Goal: Entertainment & Leisure: Browse casually

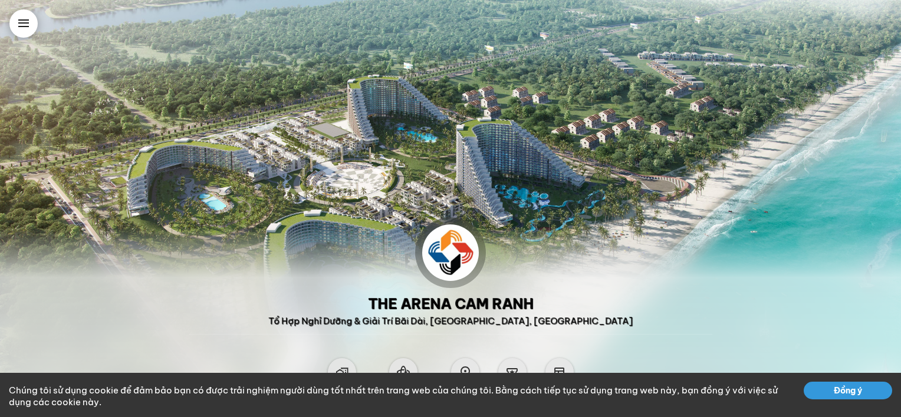
click at [825, 391] on button "Đồng ý" at bounding box center [848, 391] width 88 height 18
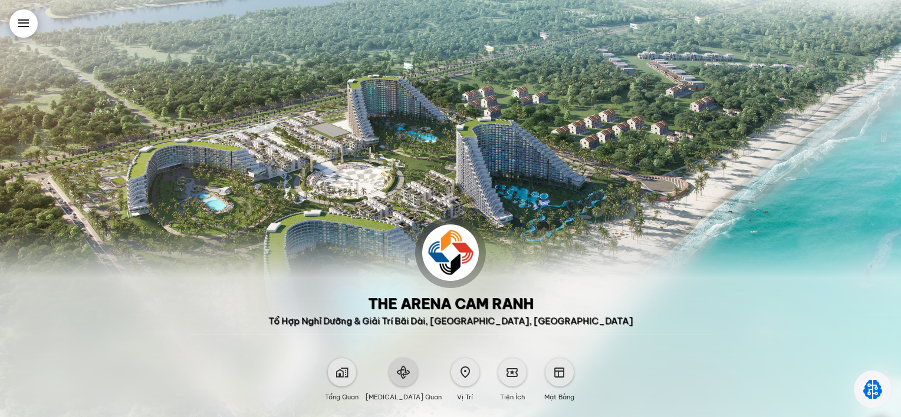
click at [415, 373] on div at bounding box center [403, 372] width 28 height 28
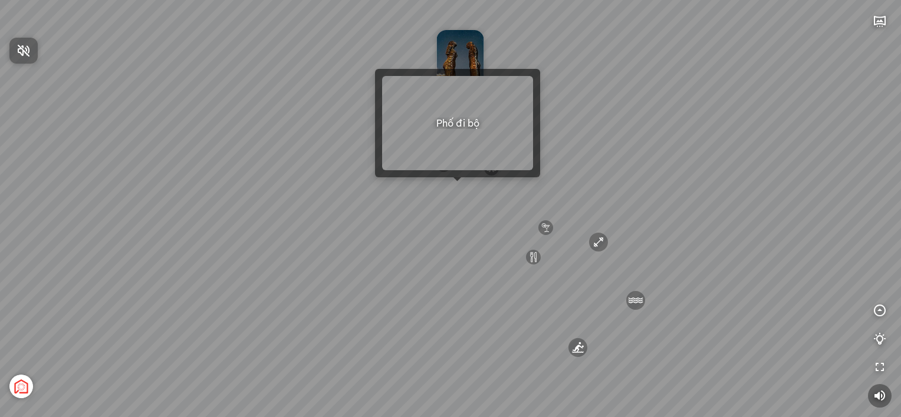
click at [459, 185] on div at bounding box center [450, 208] width 901 height 417
click at [456, 183] on div at bounding box center [457, 181] width 8 height 8
click at [457, 185] on div at bounding box center [457, 181] width 8 height 8
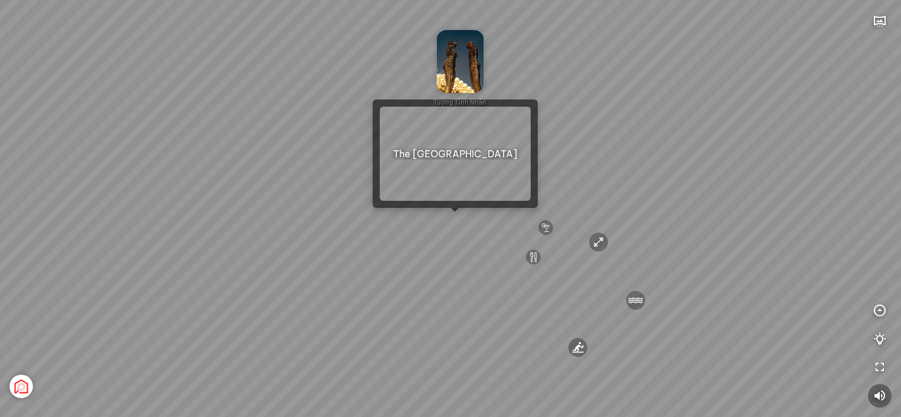
click at [453, 219] on div "Sân bay Quốc tế Cam Ranh 3.6 km KN Links Cam Ranh Golf Course 5.9 km Thể Thao B…" at bounding box center [450, 208] width 901 height 417
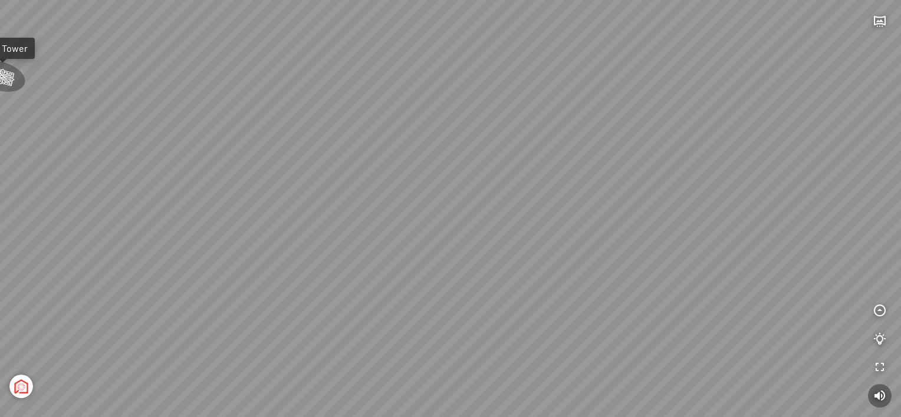
drag, startPoint x: 333, startPoint y: 250, endPoint x: 640, endPoint y: 168, distance: 318.5
click at [782, 178] on div "Light Tower Sea Tower Tổng thể Sand Tower Wind Tower Phố đi bộ Đường Nguyễn Tất…" at bounding box center [450, 208] width 901 height 417
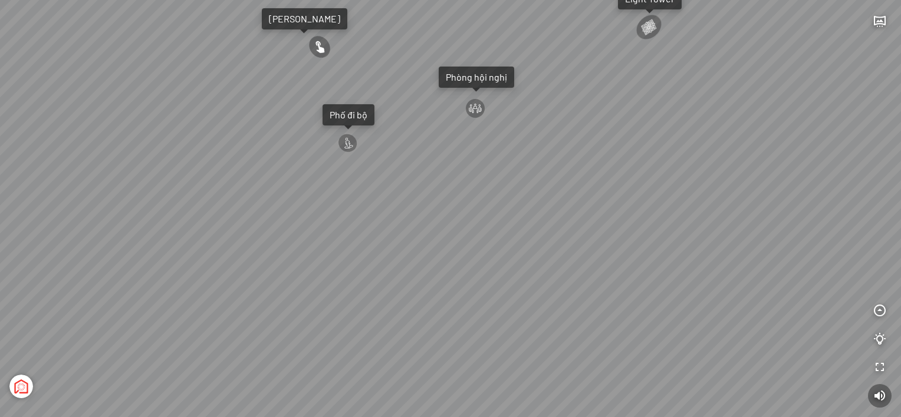
drag, startPoint x: 397, startPoint y: 180, endPoint x: 758, endPoint y: 227, distance: 363.9
click at [758, 227] on div "Light Tower Sea Tower Tổng thể Sand Tower Wind Tower Phố đi bộ Đường Nguyễn Tất…" at bounding box center [450, 208] width 901 height 417
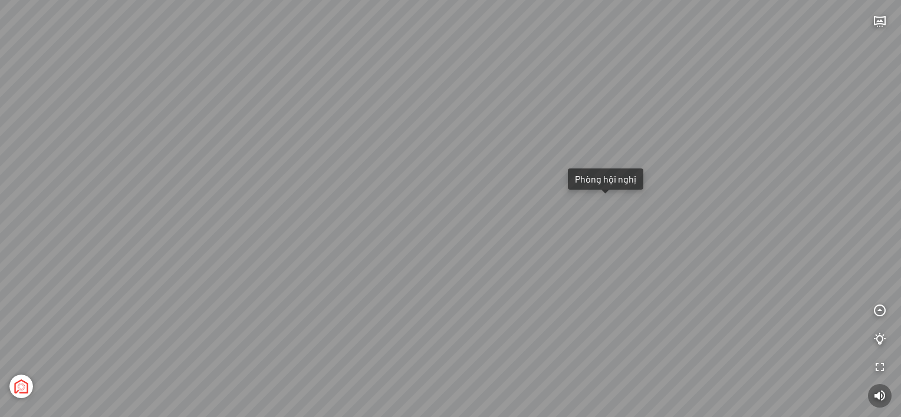
drag, startPoint x: 466, startPoint y: 170, endPoint x: 606, endPoint y: 249, distance: 160.8
click at [606, 249] on div "Light Tower Sea Tower Tổng thể Sand Tower Wind Tower Phố đi bộ Đường Nguyễn Tất…" at bounding box center [450, 208] width 901 height 417
drag, startPoint x: 634, startPoint y: 257, endPoint x: 600, endPoint y: 252, distance: 35.1
click at [600, 252] on div "Light Tower Sea Tower Tổng thể Sand Tower Wind Tower Phố đi bộ Đường Nguyễn Tất…" at bounding box center [450, 208] width 901 height 417
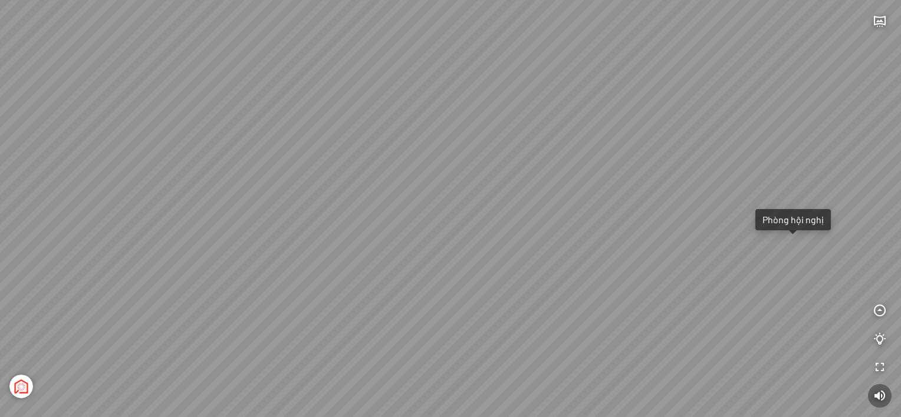
drag, startPoint x: 450, startPoint y: 261, endPoint x: 463, endPoint y: 331, distance: 70.8
click at [463, 331] on div "Light Tower Sea Tower Tổng thể Sand Tower Wind Tower Phố đi bộ Đường Nguyễn Tất…" at bounding box center [450, 208] width 901 height 417
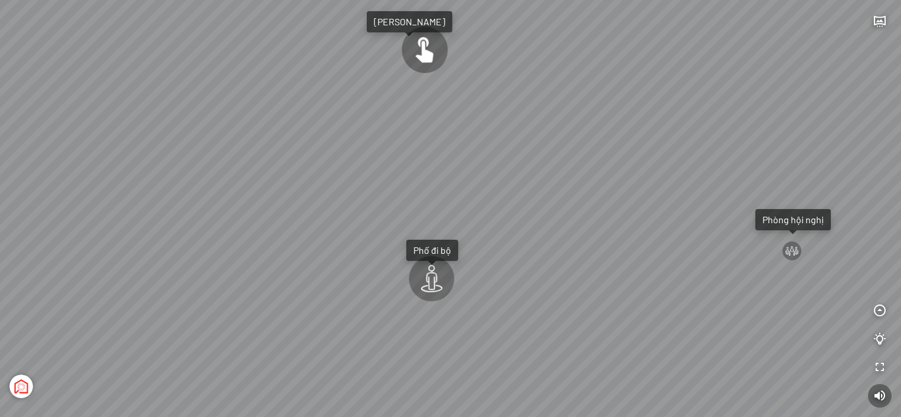
click at [463, 331] on div "Light Tower Sea Tower Tổng thể Sand Tower Wind Tower Phố đi bộ Đường Nguyễn Tất…" at bounding box center [450, 208] width 901 height 417
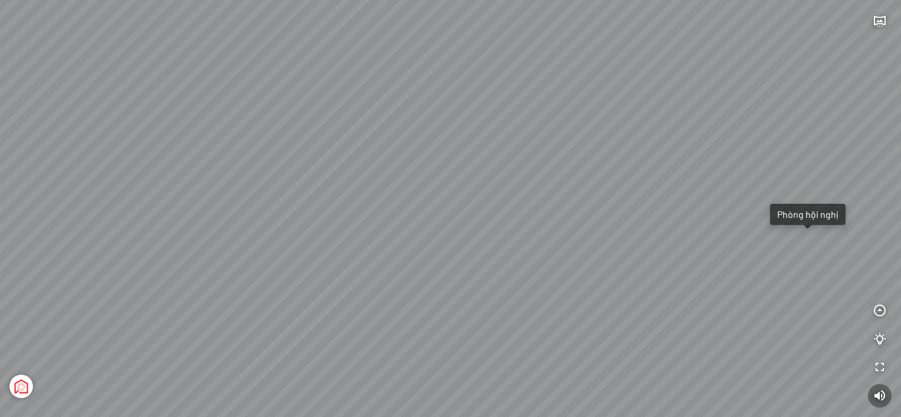
drag, startPoint x: 502, startPoint y: 320, endPoint x: 517, endPoint y: 311, distance: 16.9
click at [517, 311] on div "Light Tower Sea Tower Tổng thể Sand Tower Wind Tower Phố đi bộ Đường Nguyễn Tất…" at bounding box center [450, 208] width 901 height 417
